Goal: Task Accomplishment & Management: Use online tool/utility

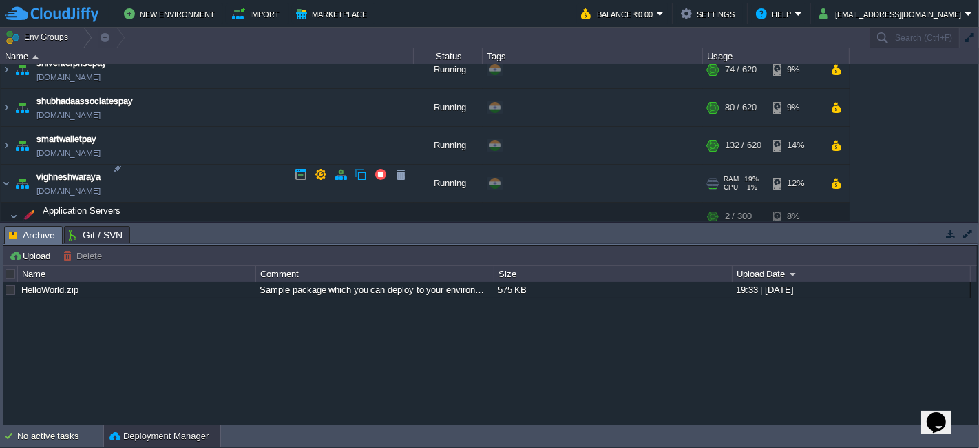
scroll to position [1163, 0]
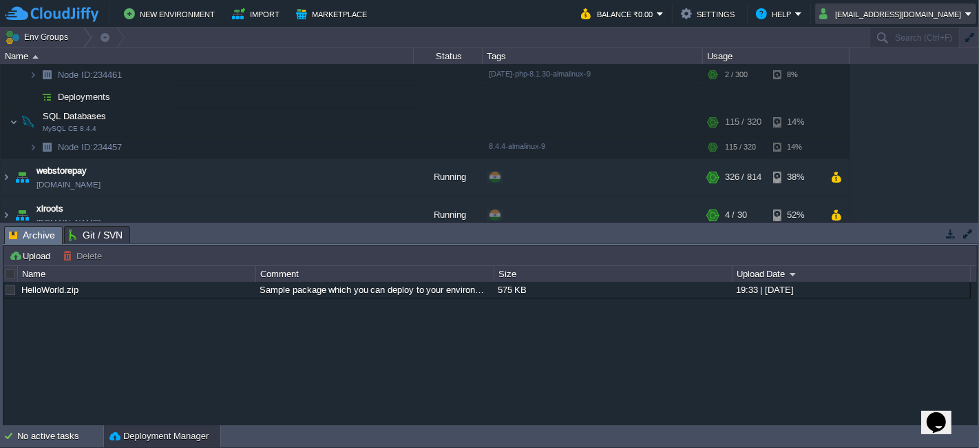
click at [932, 10] on button "[EMAIL_ADDRESS][DOMAIN_NAME]" at bounding box center [893, 14] width 146 height 17
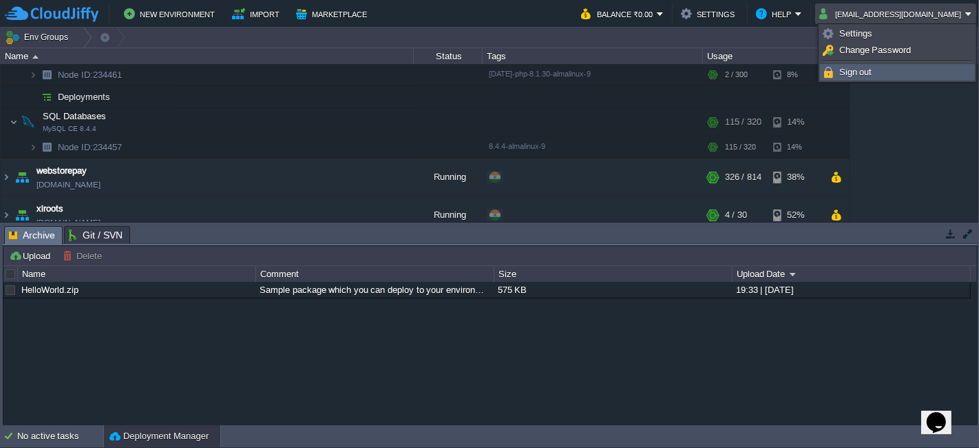
click at [875, 64] on li "Sign out" at bounding box center [897, 72] width 155 height 17
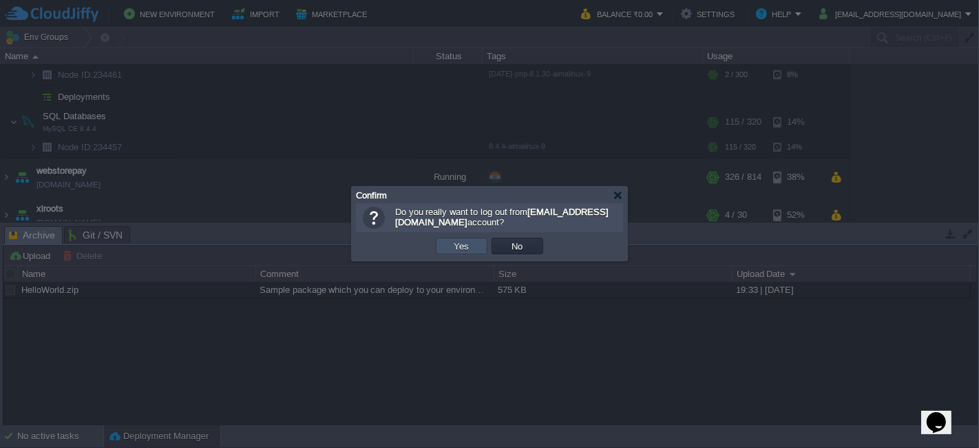
click at [451, 250] on button "Yes" at bounding box center [461, 246] width 23 height 12
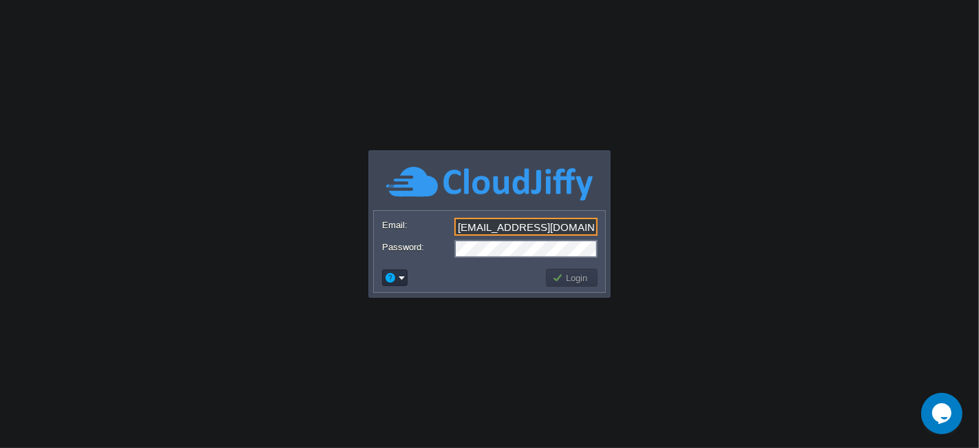
drag, startPoint x: 545, startPoint y: 217, endPoint x: 546, endPoint y: 231, distance: 13.8
click at [545, 218] on input "[EMAIL_ADDRESS][DOMAIN_NAME]" at bounding box center [526, 227] width 143 height 18
type input "nileshkhanapurkar@mobeepay.net"
click at [559, 272] on button "Login" at bounding box center [572, 277] width 40 height 12
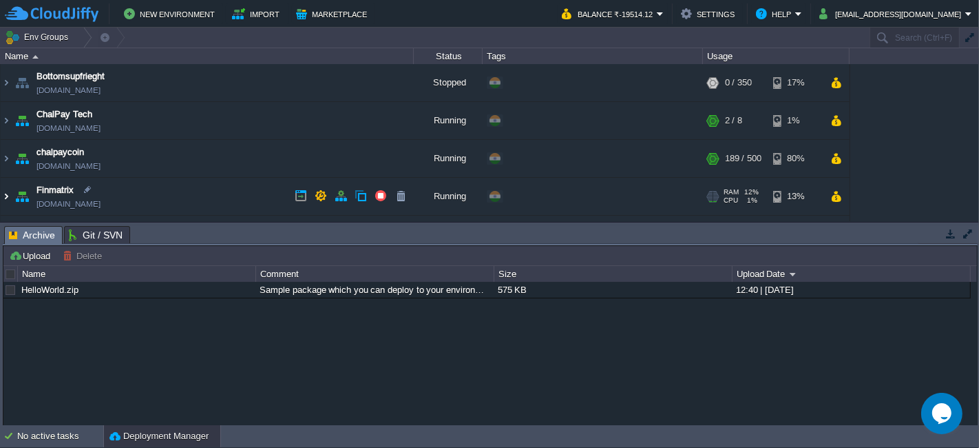
click at [3, 200] on img at bounding box center [6, 196] width 11 height 37
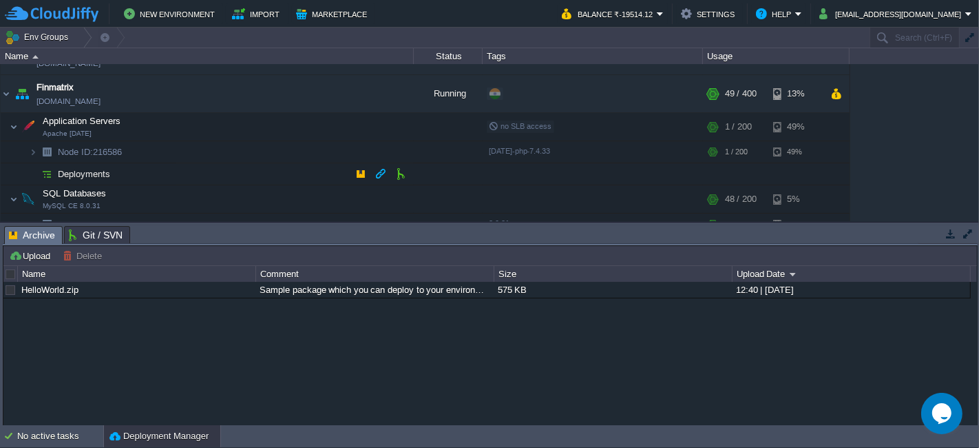
scroll to position [153, 0]
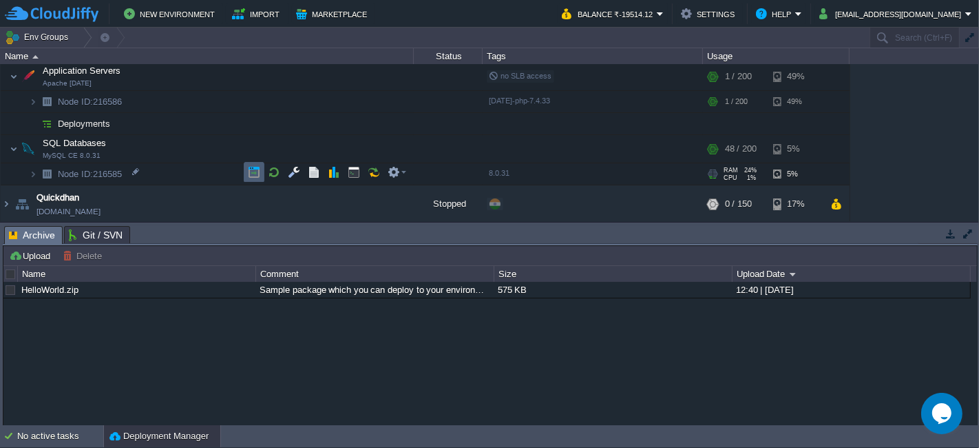
click at [250, 178] on button "button" at bounding box center [254, 172] width 12 height 12
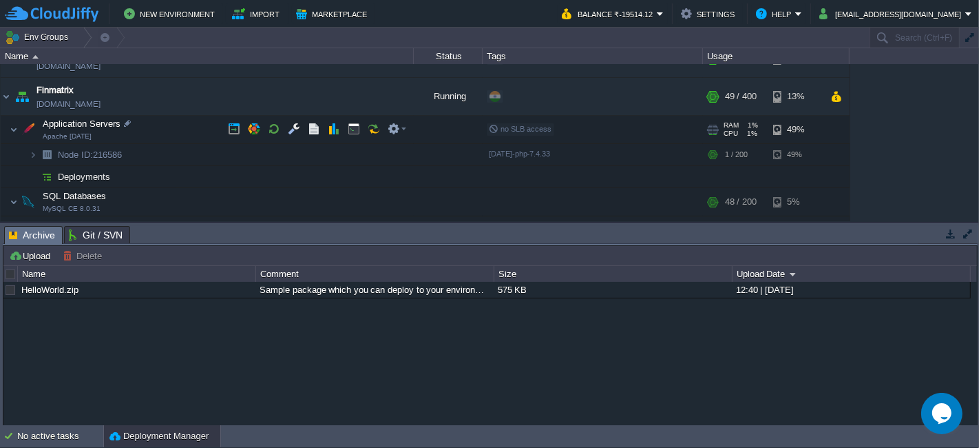
scroll to position [76, 0]
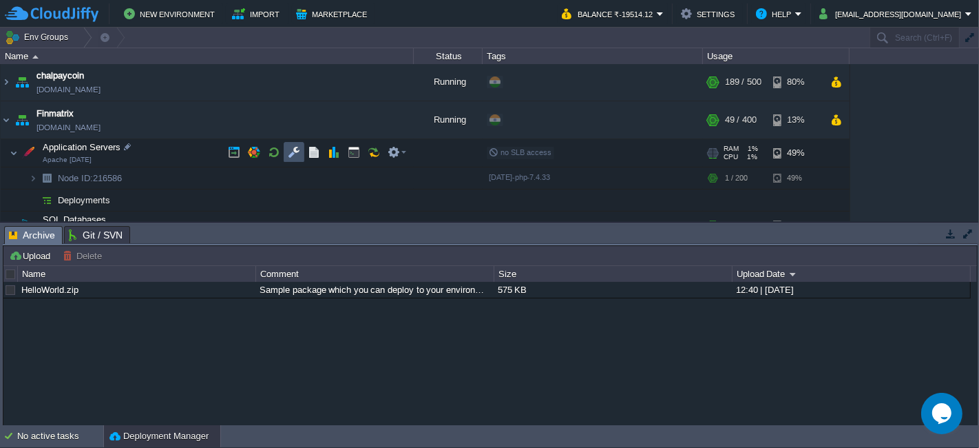
click at [289, 149] on button "button" at bounding box center [294, 152] width 12 height 12
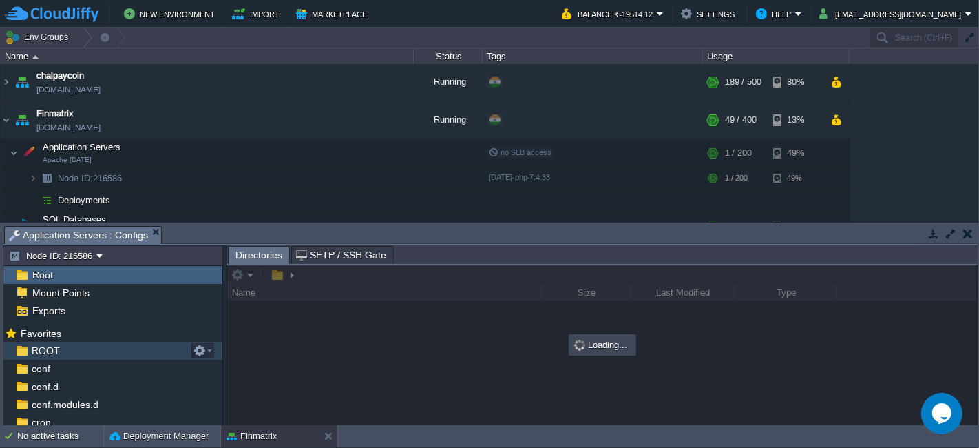
click at [53, 345] on span "ROOT" at bounding box center [45, 350] width 33 height 12
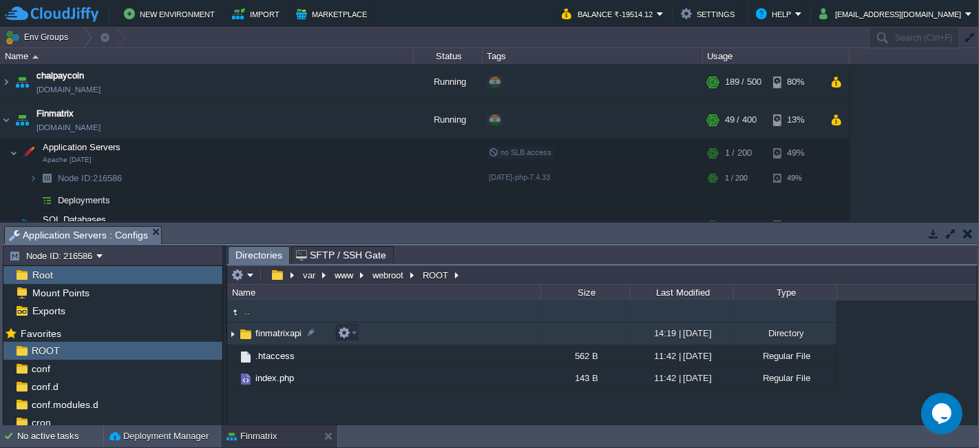
click at [383, 333] on td "finmatrixapi" at bounding box center [383, 333] width 313 height 23
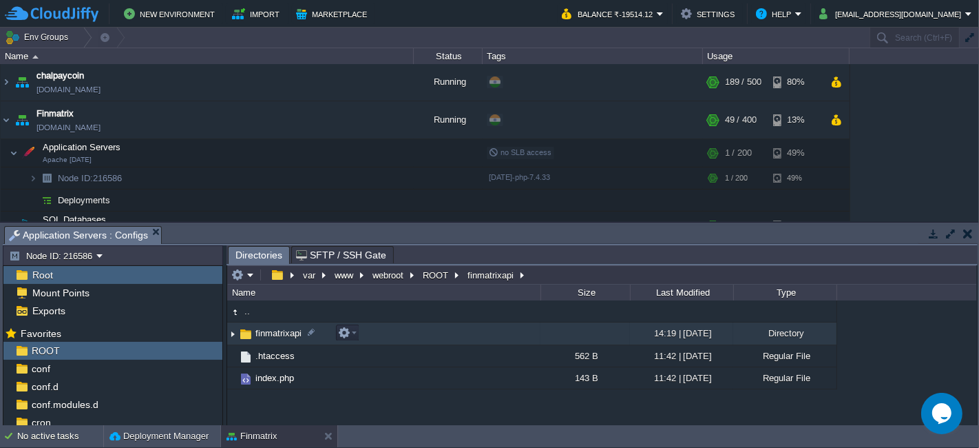
click at [383, 333] on td "finmatrixapi" at bounding box center [383, 333] width 313 height 23
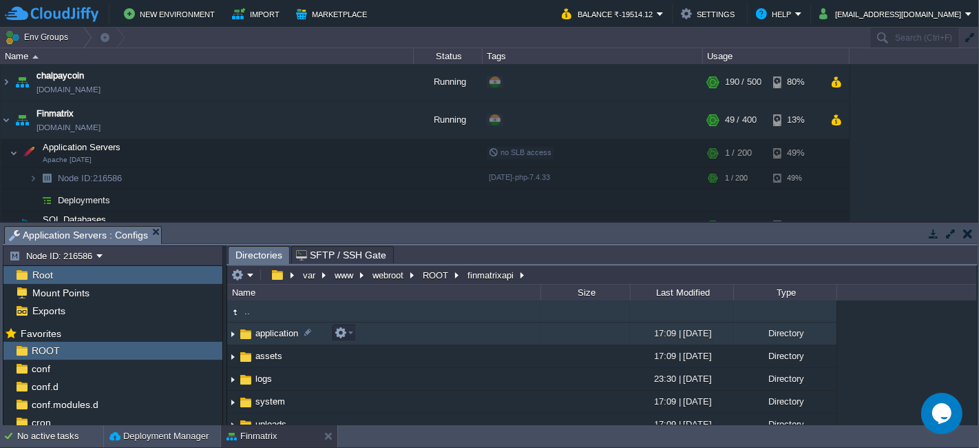
click at [403, 332] on td "application" at bounding box center [383, 333] width 313 height 23
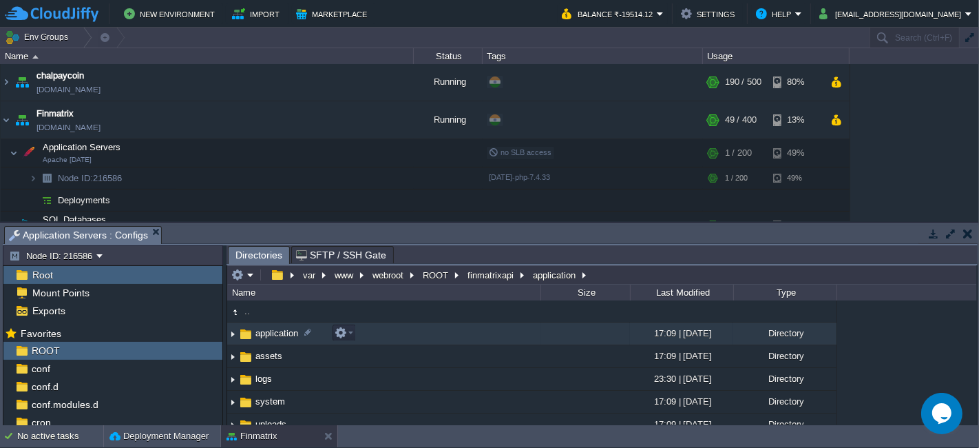
click at [403, 332] on td "application" at bounding box center [383, 333] width 313 height 23
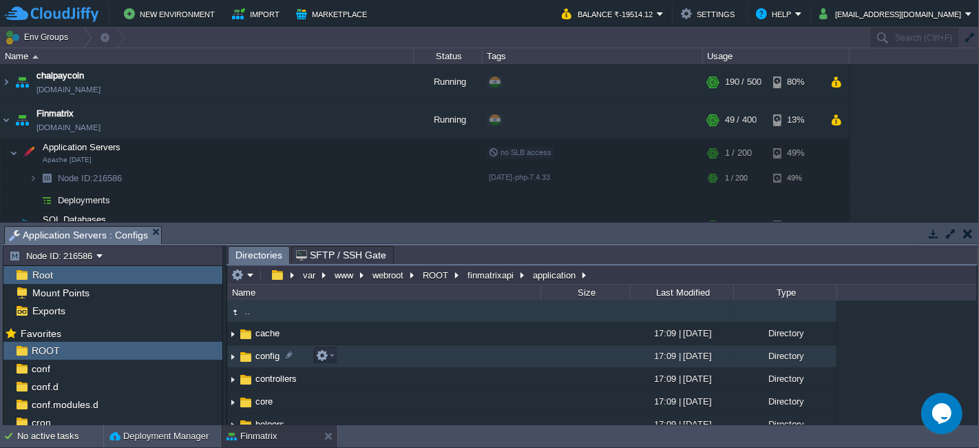
click at [351, 353] on td "config" at bounding box center [383, 356] width 313 height 23
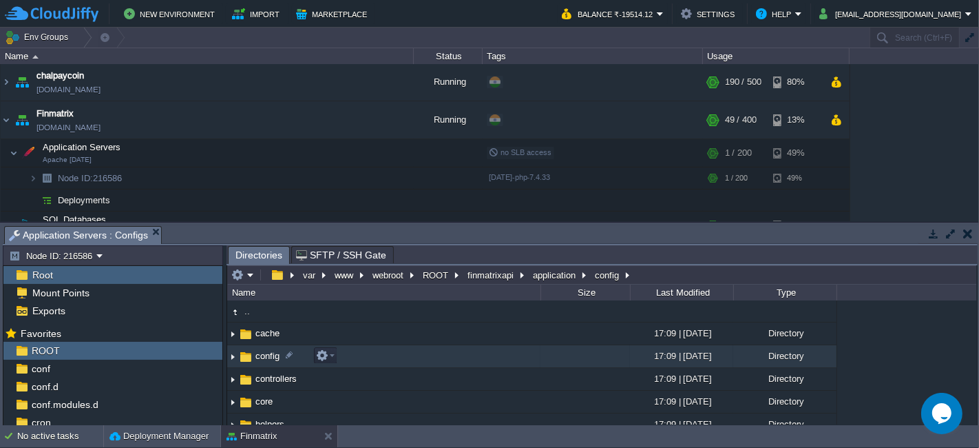
click at [351, 353] on td "config" at bounding box center [383, 356] width 313 height 23
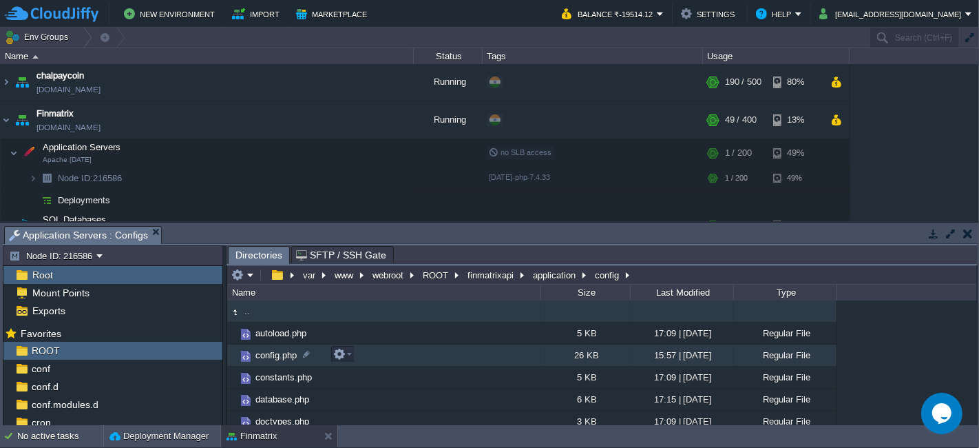
click at [390, 357] on td "config.php" at bounding box center [383, 355] width 313 height 22
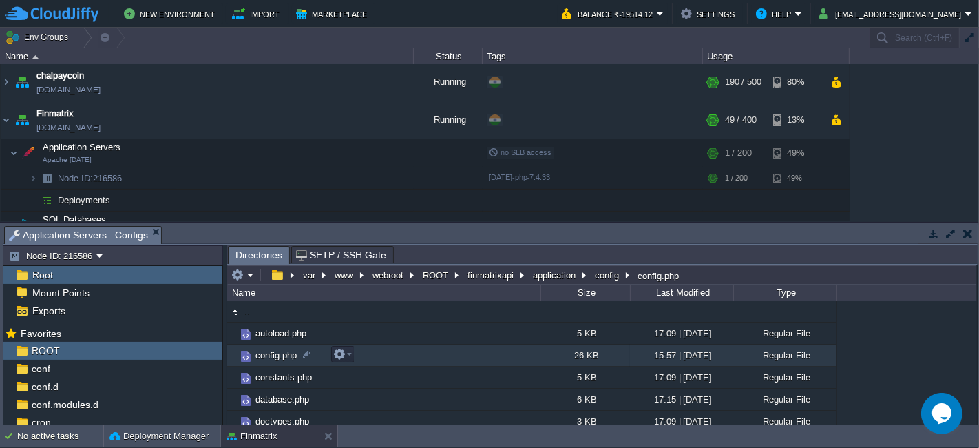
click at [390, 357] on td "config.php" at bounding box center [383, 355] width 313 height 22
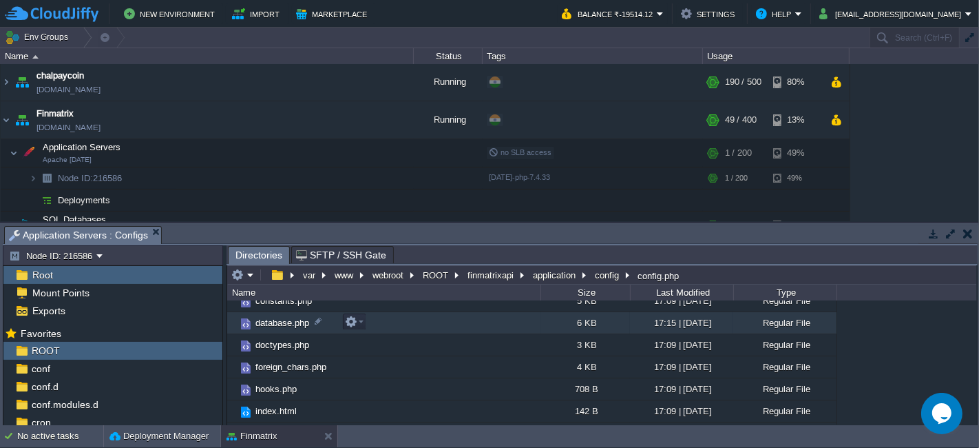
click at [379, 320] on td "database.php" at bounding box center [383, 323] width 313 height 22
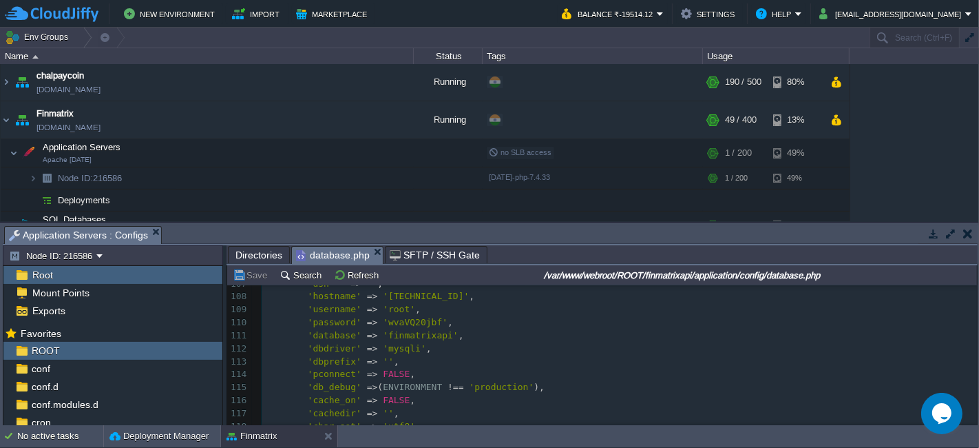
scroll to position [1387, 0]
click at [404, 324] on div "129 <?php 97 'failover' => array (), 98 'save_queries' => TRUE 99 ); 100 101 10…" at bounding box center [620, 361] width 716 height 428
type textarea "wvaVQ20jbf"
